Goal: Download file/media

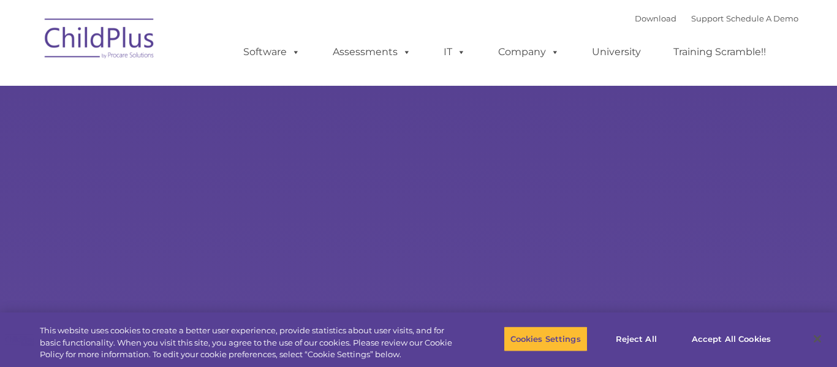
select select "MEDIUM"
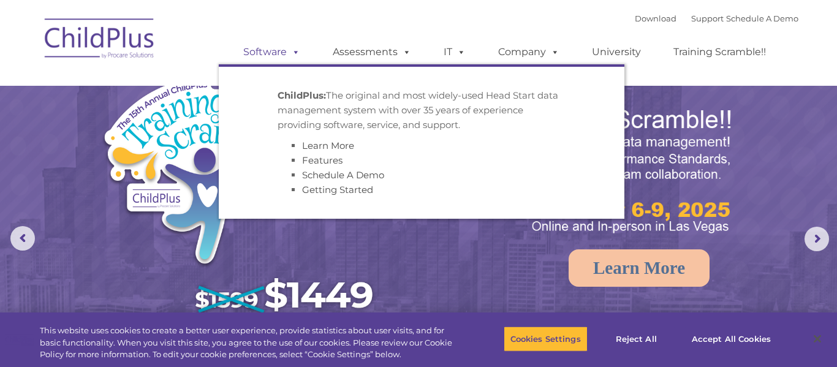
click at [282, 55] on link "Software" at bounding box center [271, 52] width 81 height 25
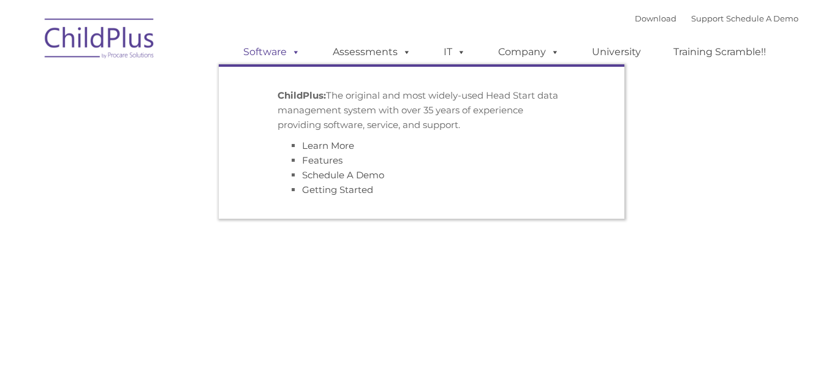
type input ""
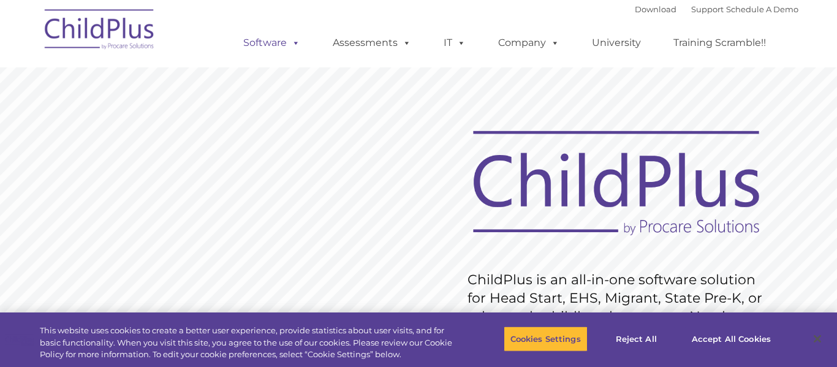
click at [274, 45] on link "Software" at bounding box center [271, 43] width 81 height 25
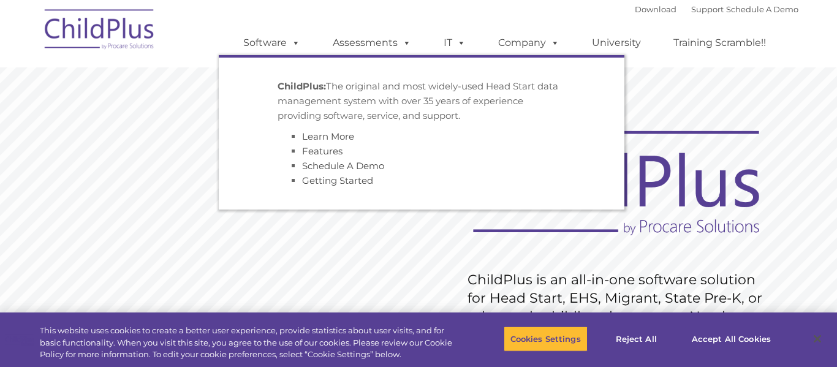
click at [730, 96] on rs-slide "Request Pricing ChildPlus is an all-in-one software solution for Head Start, EH…" at bounding box center [418, 318] width 837 height 551
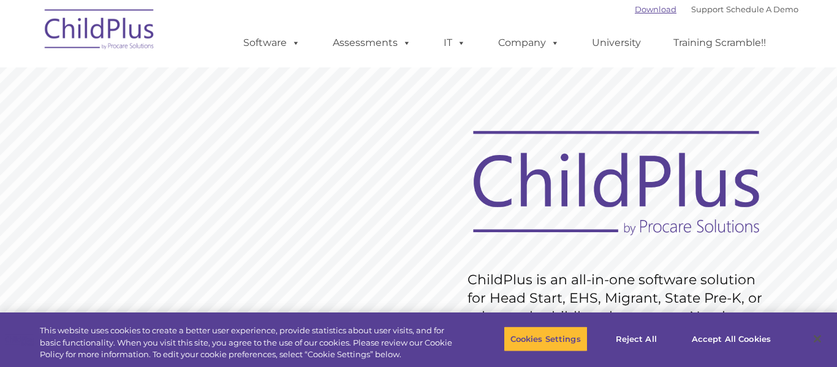
click at [645, 11] on link "Download" at bounding box center [656, 9] width 42 height 10
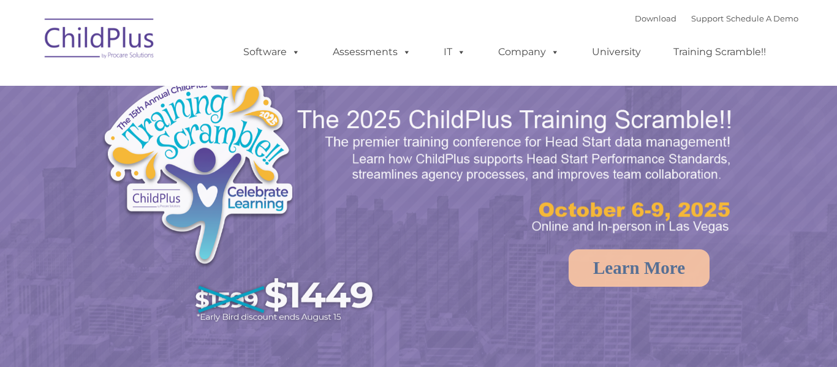
select select "MEDIUM"
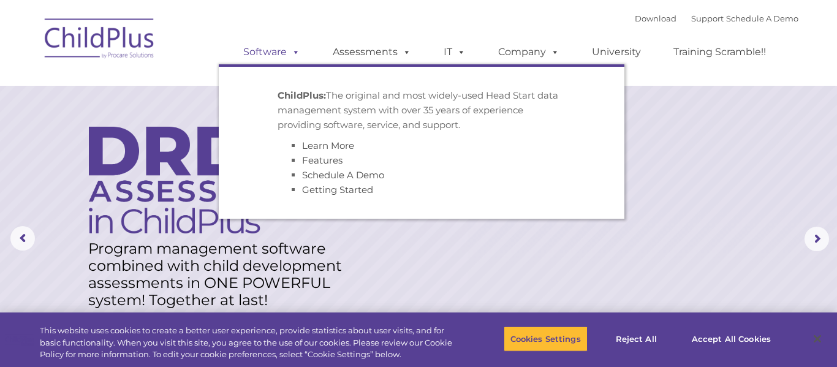
click at [274, 55] on link "Software" at bounding box center [271, 52] width 81 height 25
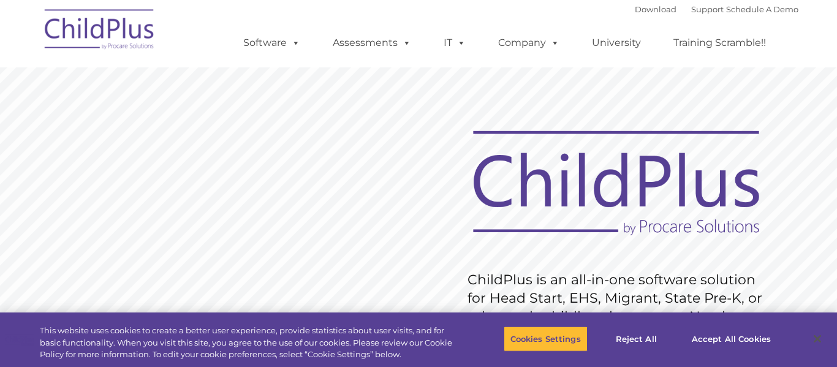
click at [116, 31] on img at bounding box center [100, 31] width 123 height 61
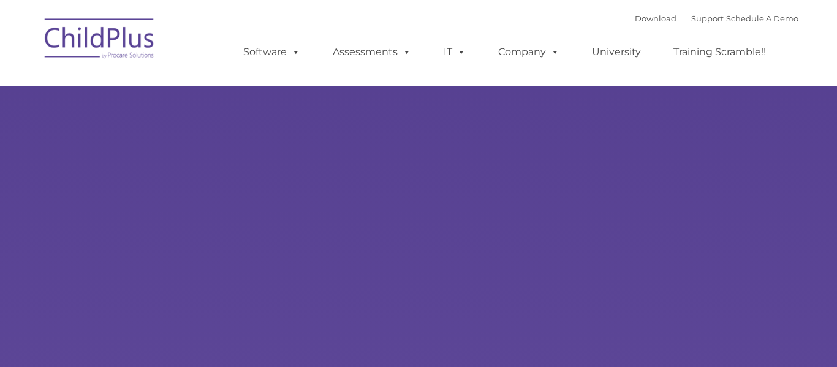
type input ""
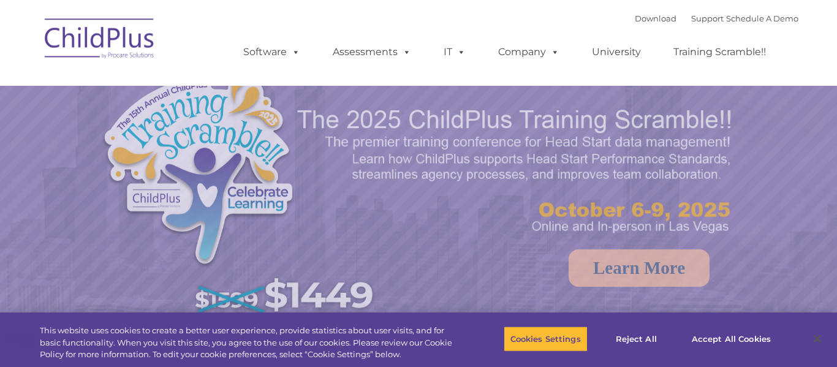
select select "MEDIUM"
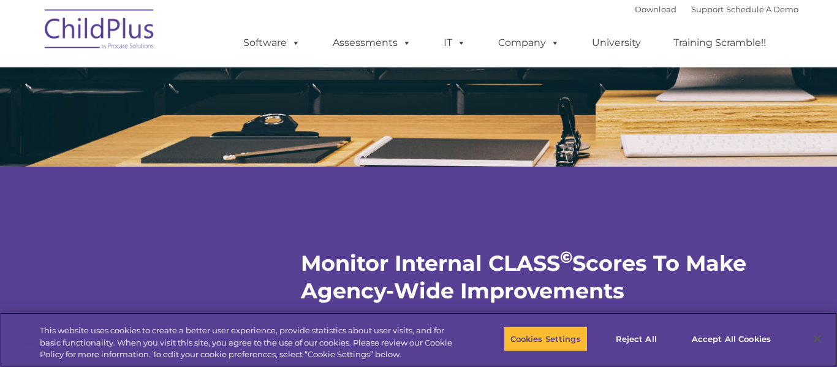
scroll to position [2136, 0]
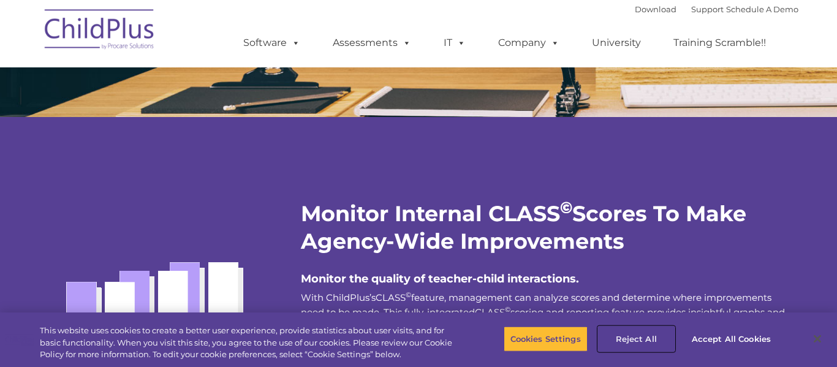
click at [645, 340] on button "Reject All" at bounding box center [636, 339] width 77 height 26
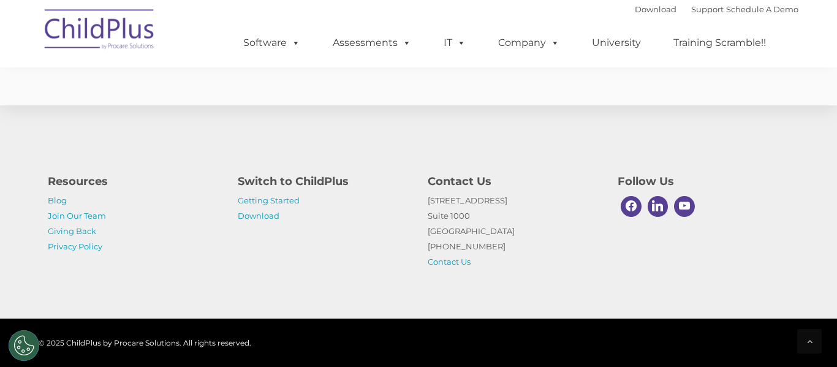
scroll to position [3082, 0]
click at [248, 216] on link "Download" at bounding box center [259, 216] width 42 height 10
